Goal: Communication & Community: Connect with others

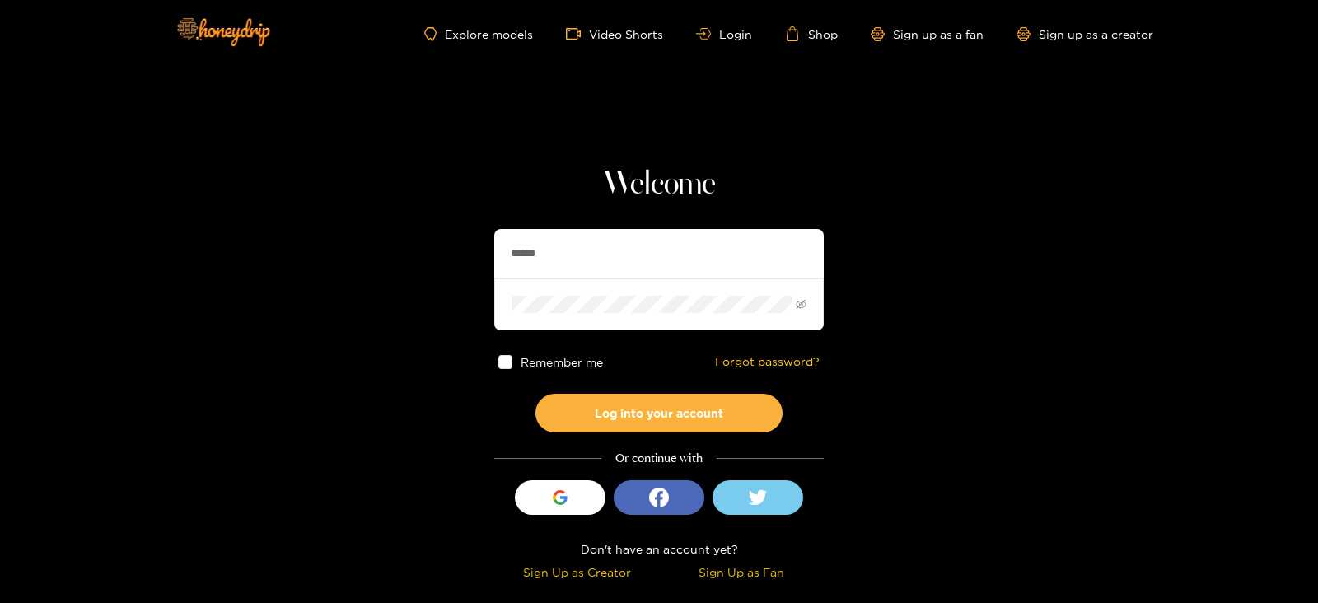
drag, startPoint x: 556, startPoint y: 252, endPoint x: 441, endPoint y: 242, distance: 115.8
click at [441, 242] on section "Welcome ****** Remember me Forgot password? Log into your account Or continue w…" at bounding box center [659, 293] width 1318 height 586
type input "*********"
click at [536, 394] on button "Log into your account" at bounding box center [659, 413] width 247 height 39
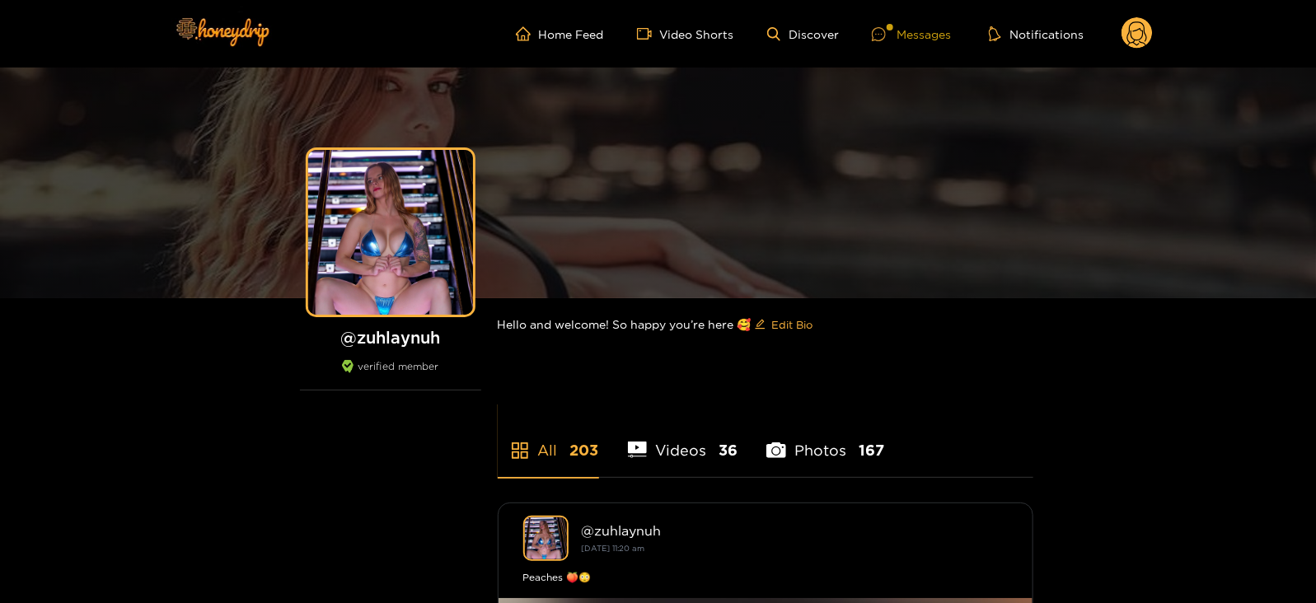
click at [918, 28] on div "Messages" at bounding box center [911, 34] width 79 height 19
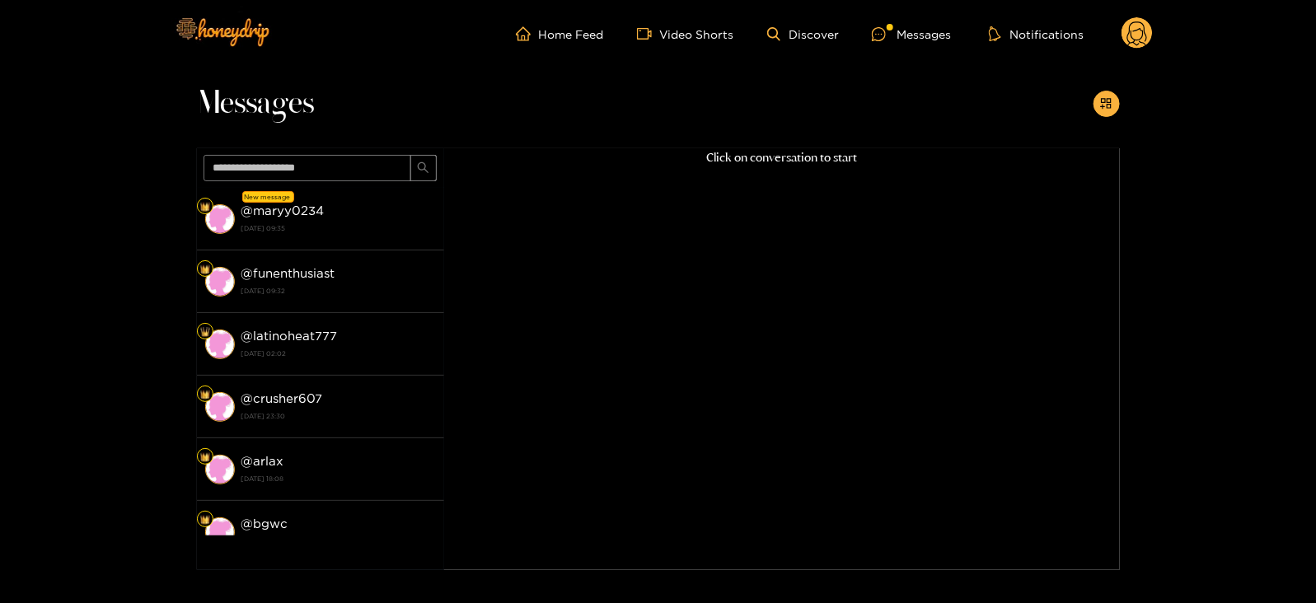
click at [298, 212] on strong "@ maryy0234" at bounding box center [282, 211] width 83 height 14
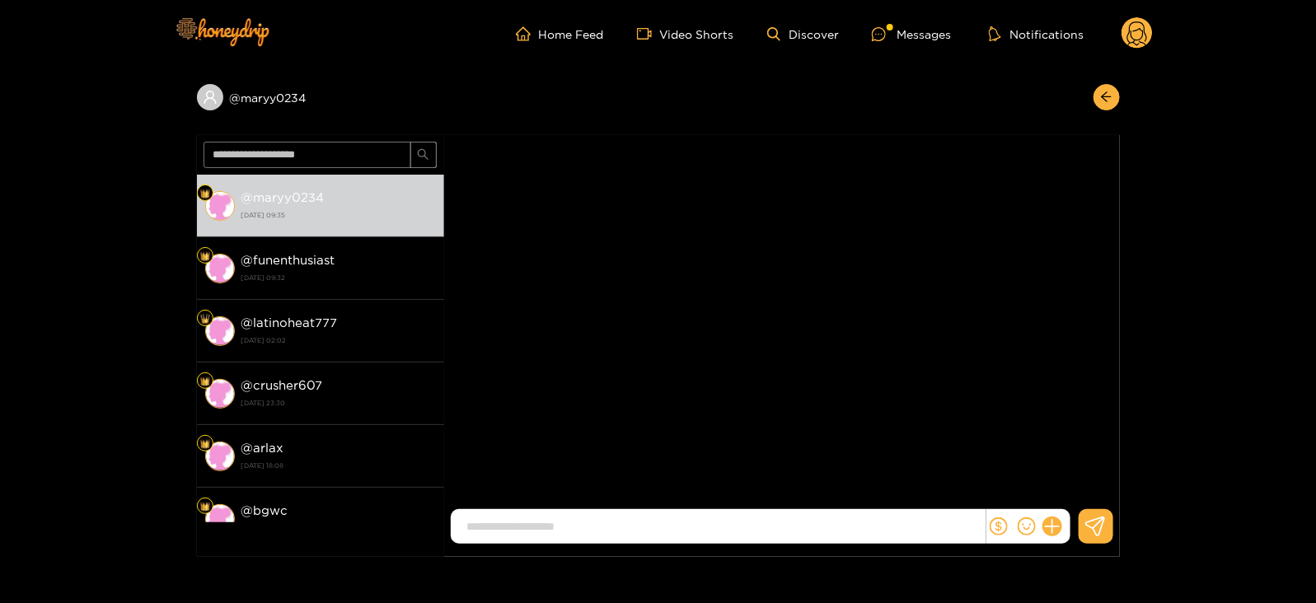
click at [298, 212] on strong "[DATE] 09:35" at bounding box center [338, 215] width 194 height 15
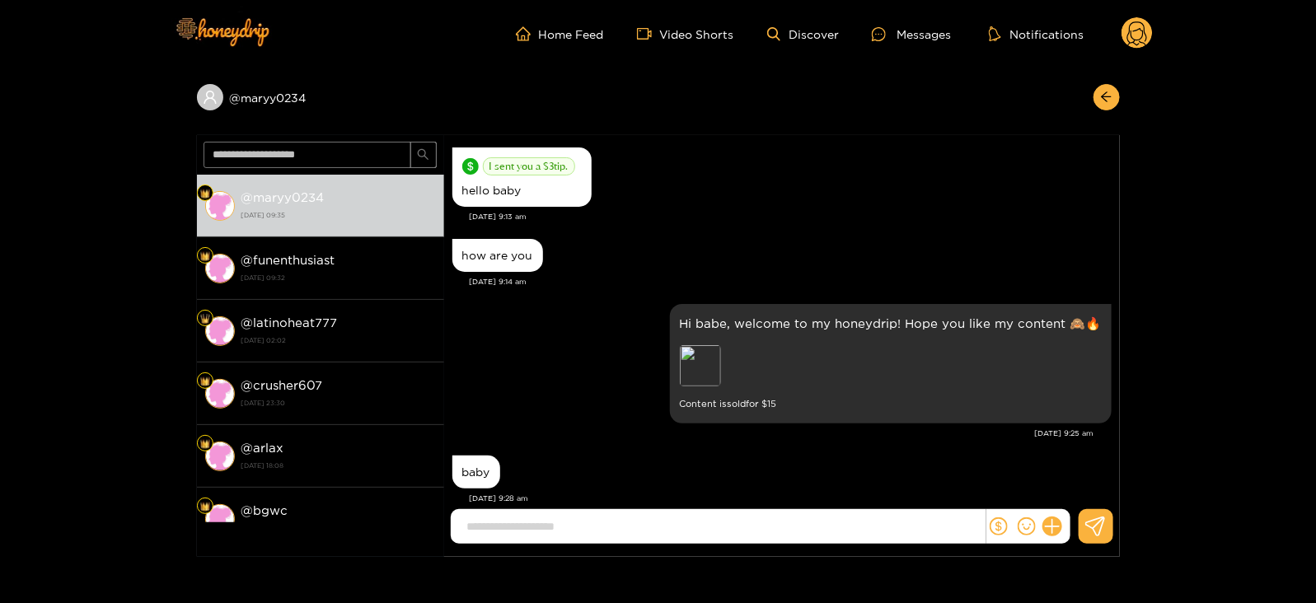
scroll to position [443, 0]
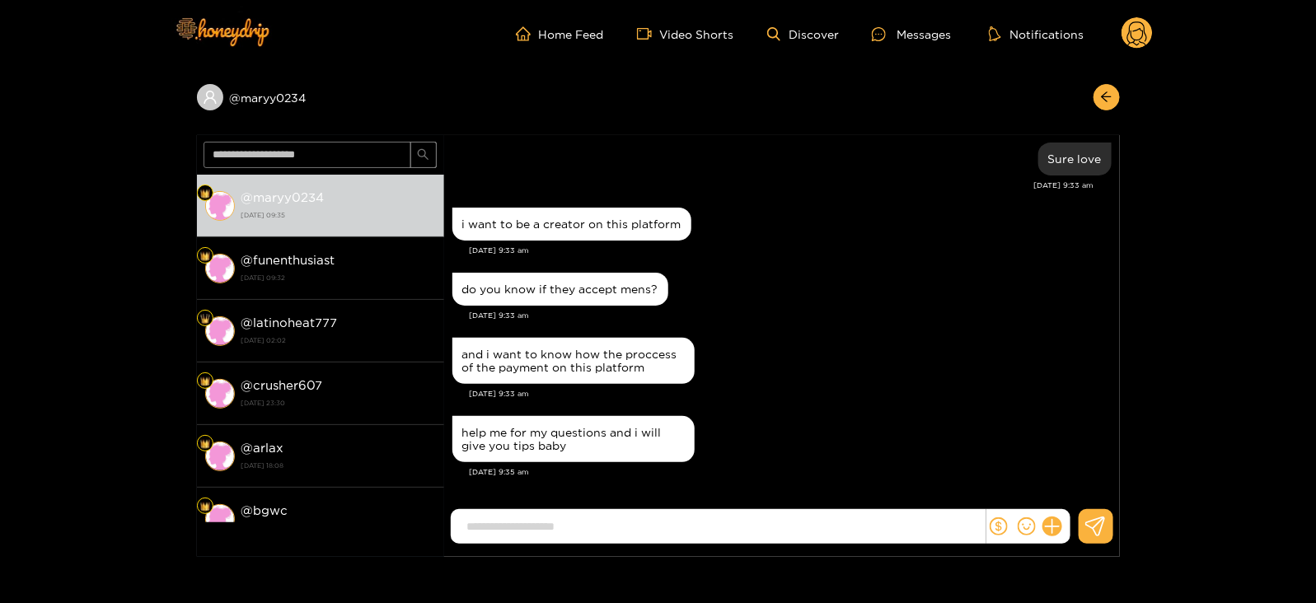
click at [0, 128] on div "@ maryy0234 @ maryy0234 [DATE] 09:35 @ funenthusiast [DATE] 09:32 @ latinoheat7…" at bounding box center [658, 312] width 1316 height 489
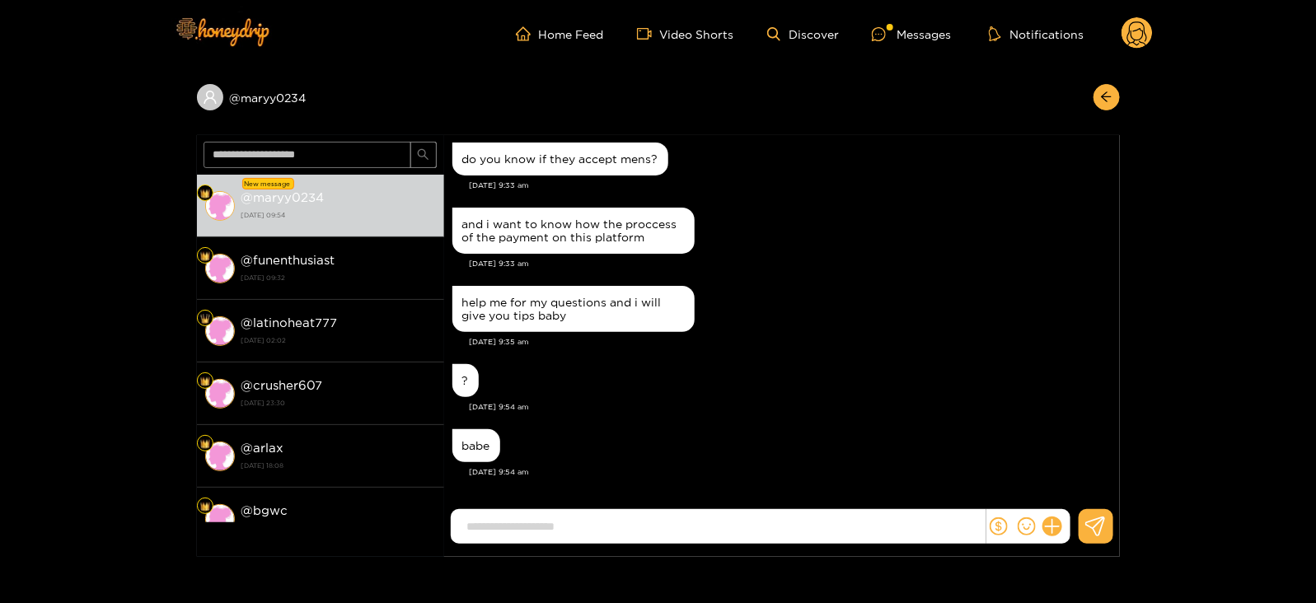
click at [1138, 37] on circle at bounding box center [1136, 32] width 31 height 31
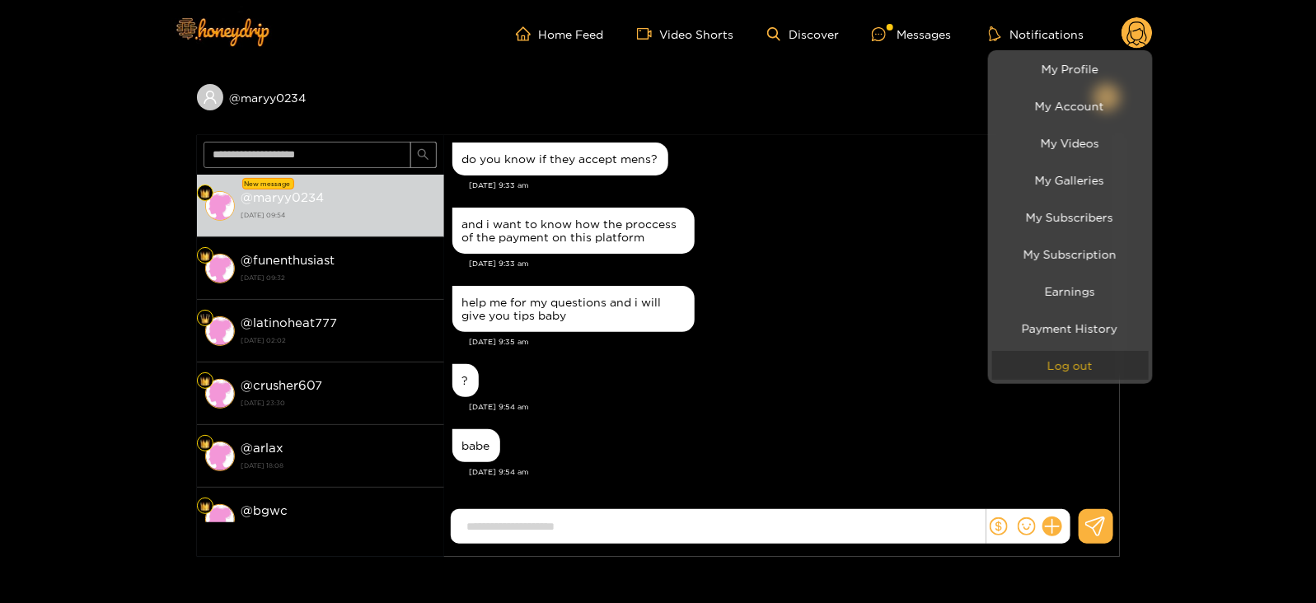
click at [1030, 358] on button "Log out" at bounding box center [1070, 365] width 157 height 29
